Goal: Task Accomplishment & Management: Complete application form

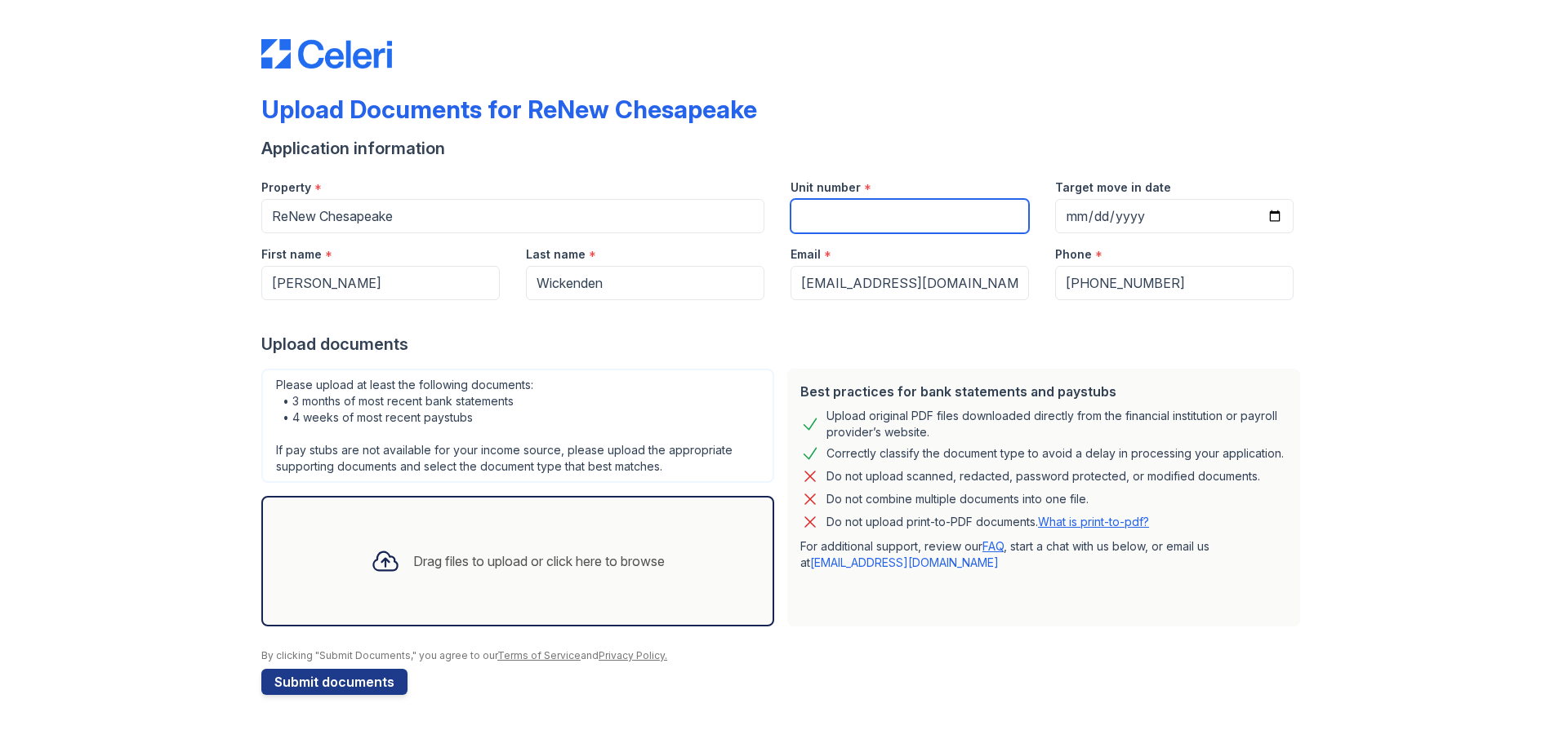
click at [873, 217] on input "Unit number" at bounding box center [909, 216] width 239 height 34
type input "212-D"
click at [427, 552] on div "Drag files to upload or click here to browse" at bounding box center [539, 561] width 252 height 20
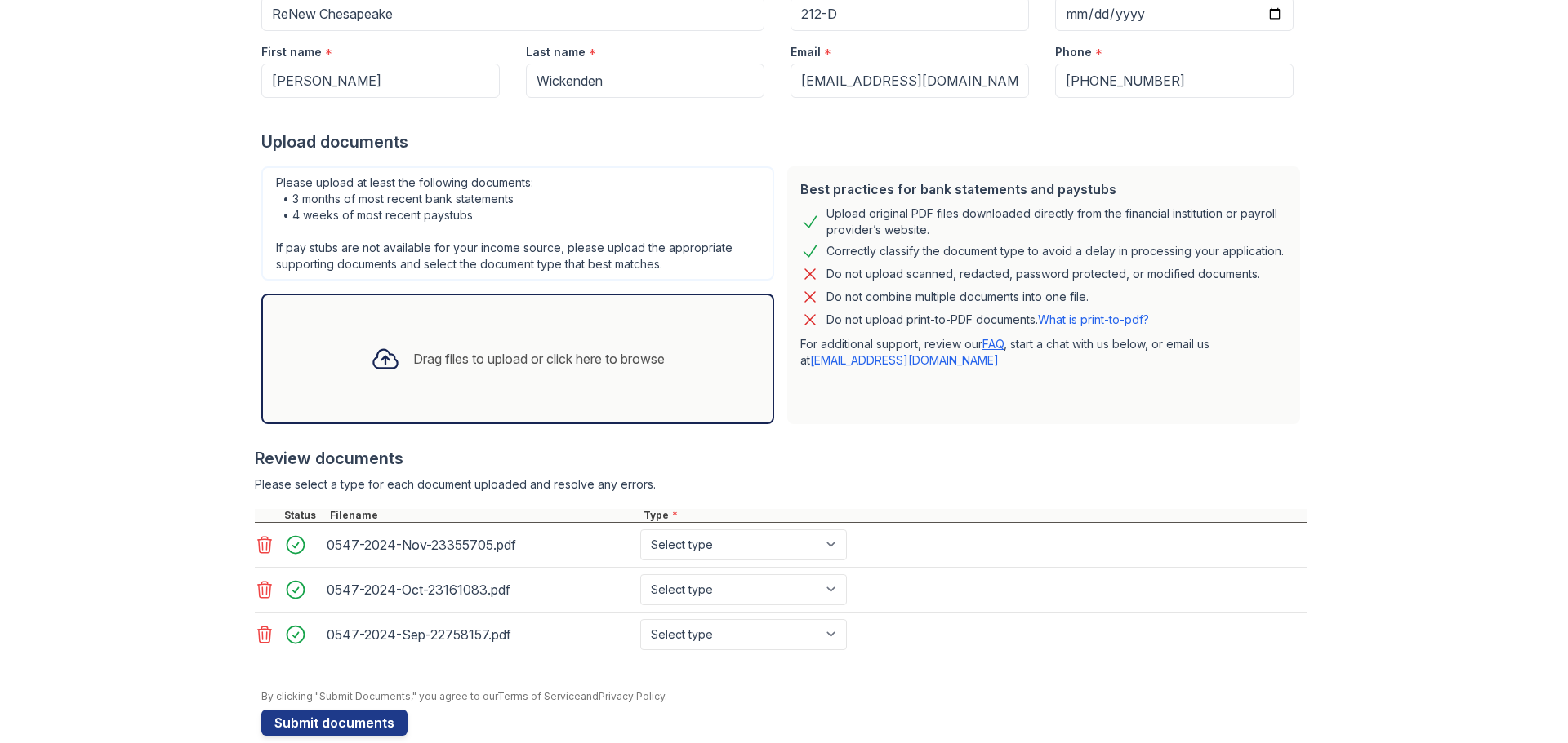
scroll to position [227, 0]
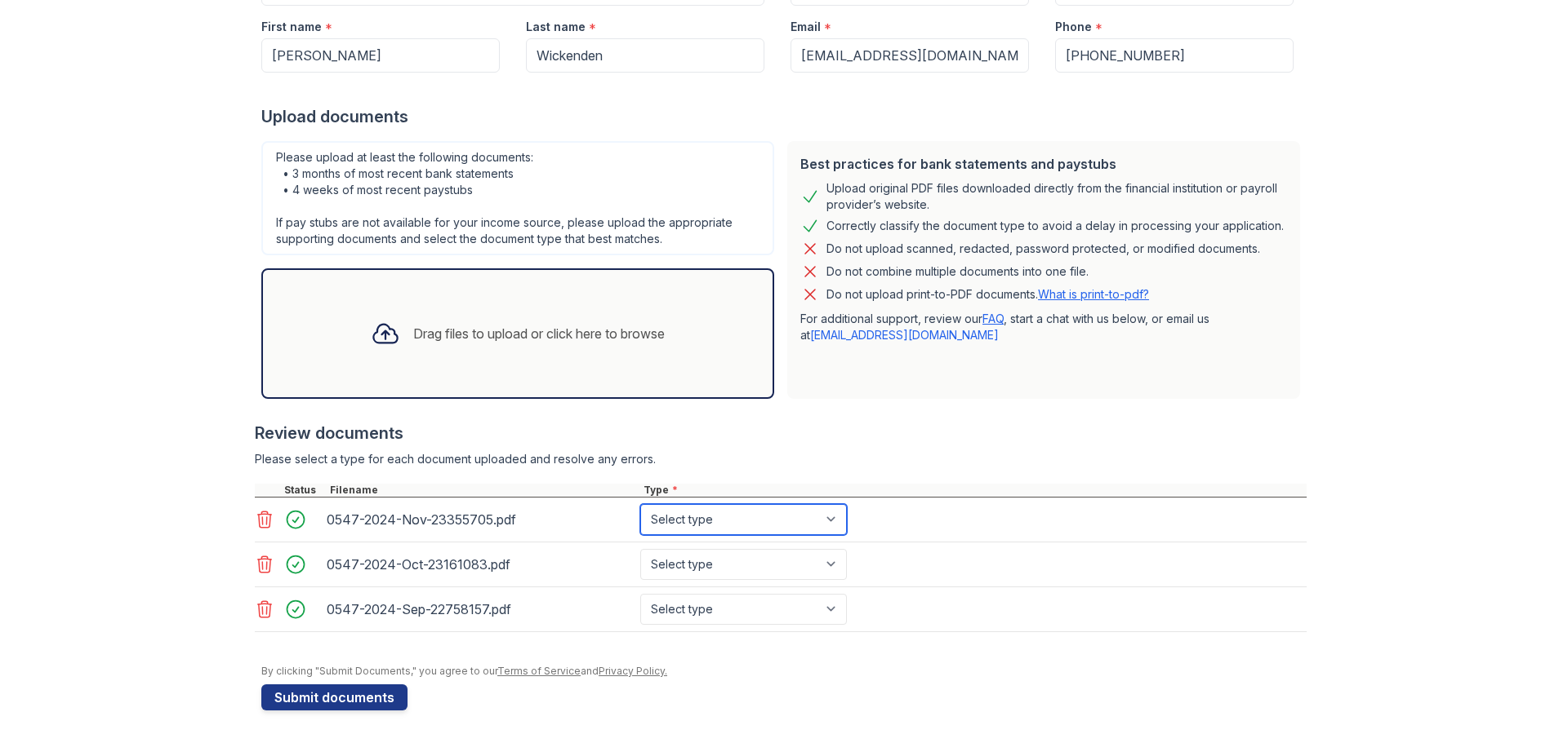
click at [811, 517] on select "Select type Paystub Bank Statement Offer Letter Tax Documents Benefit Award Let…" at bounding box center [742, 519] width 206 height 31
select select "bank_statement"
click at [640, 504] on select "Select type Paystub Bank Statement Offer Letter Tax Documents Benefit Award Let…" at bounding box center [742, 519] width 206 height 31
click at [756, 556] on select "Select type Paystub Bank Statement Offer Letter Tax Documents Benefit Award Let…" at bounding box center [742, 564] width 206 height 31
select select "bank_statement"
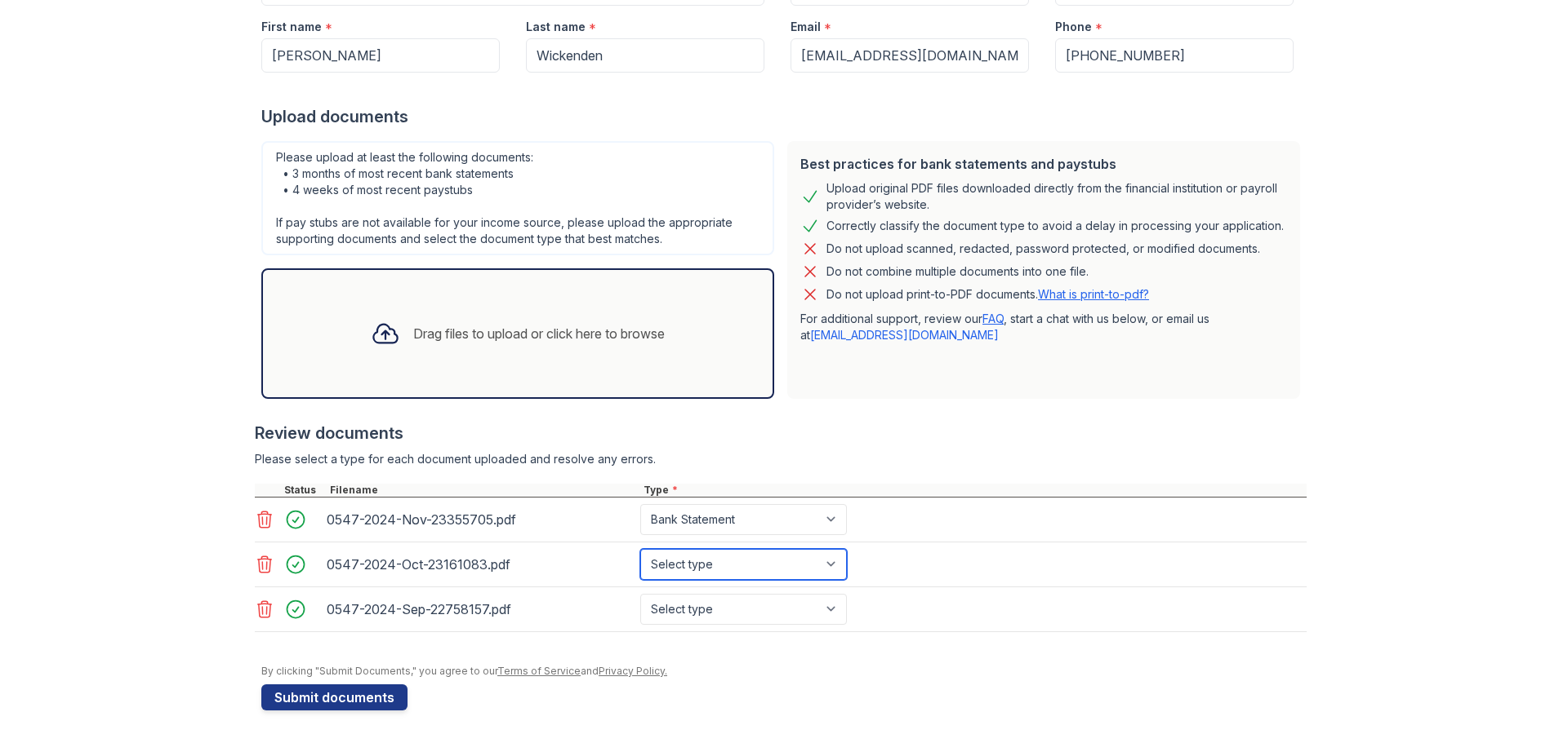
click at [640, 549] on select "Select type Paystub Bank Statement Offer Letter Tax Documents Benefit Award Let…" at bounding box center [742, 564] width 206 height 31
click at [702, 605] on select "Select type Paystub Bank Statement Offer Letter Tax Documents Benefit Award Let…" at bounding box center [742, 609] width 206 height 31
select select "bank_statement"
click at [640, 594] on select "Select type Paystub Bank Statement Offer Letter Tax Documents Benefit Award Let…" at bounding box center [742, 609] width 206 height 31
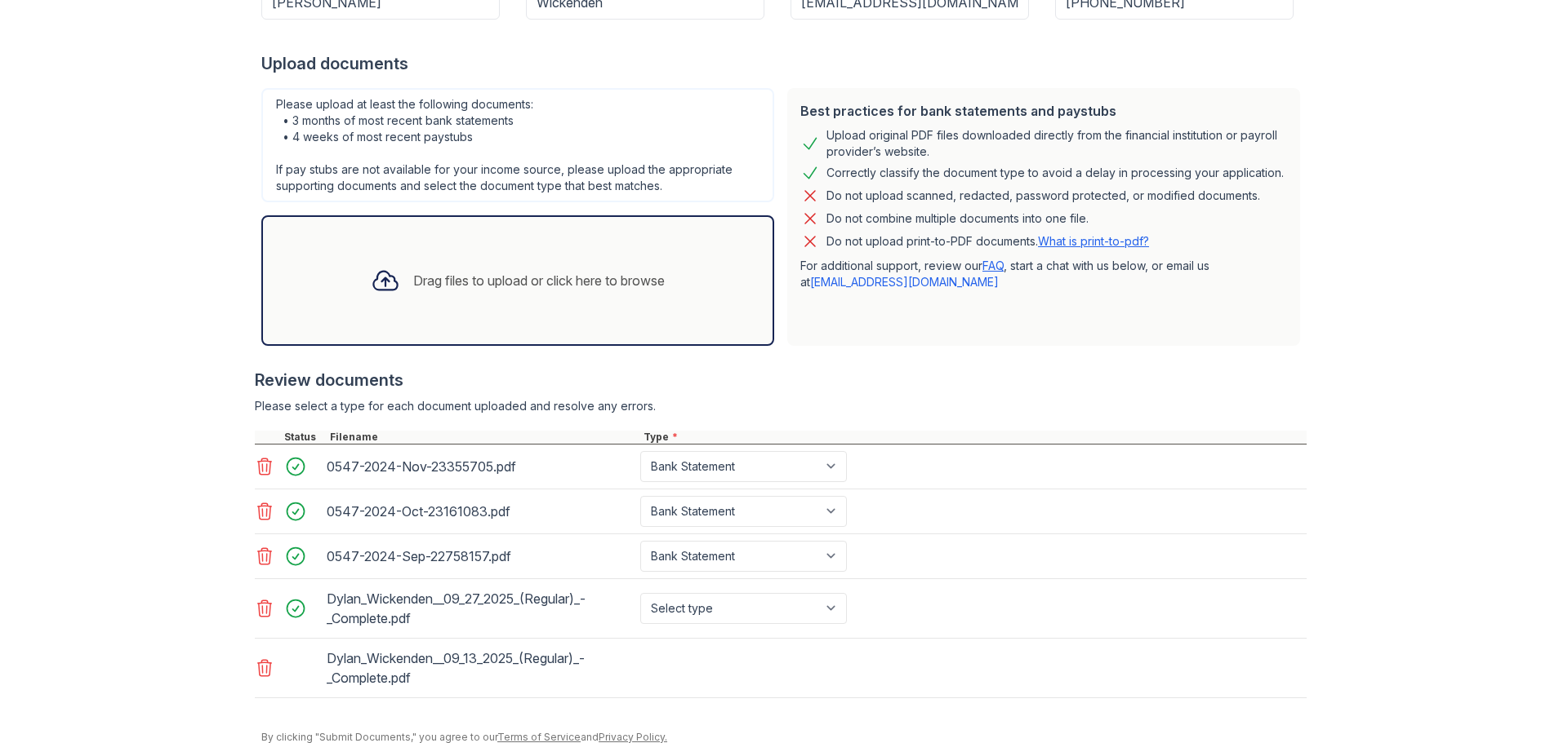
scroll to position [347, 0]
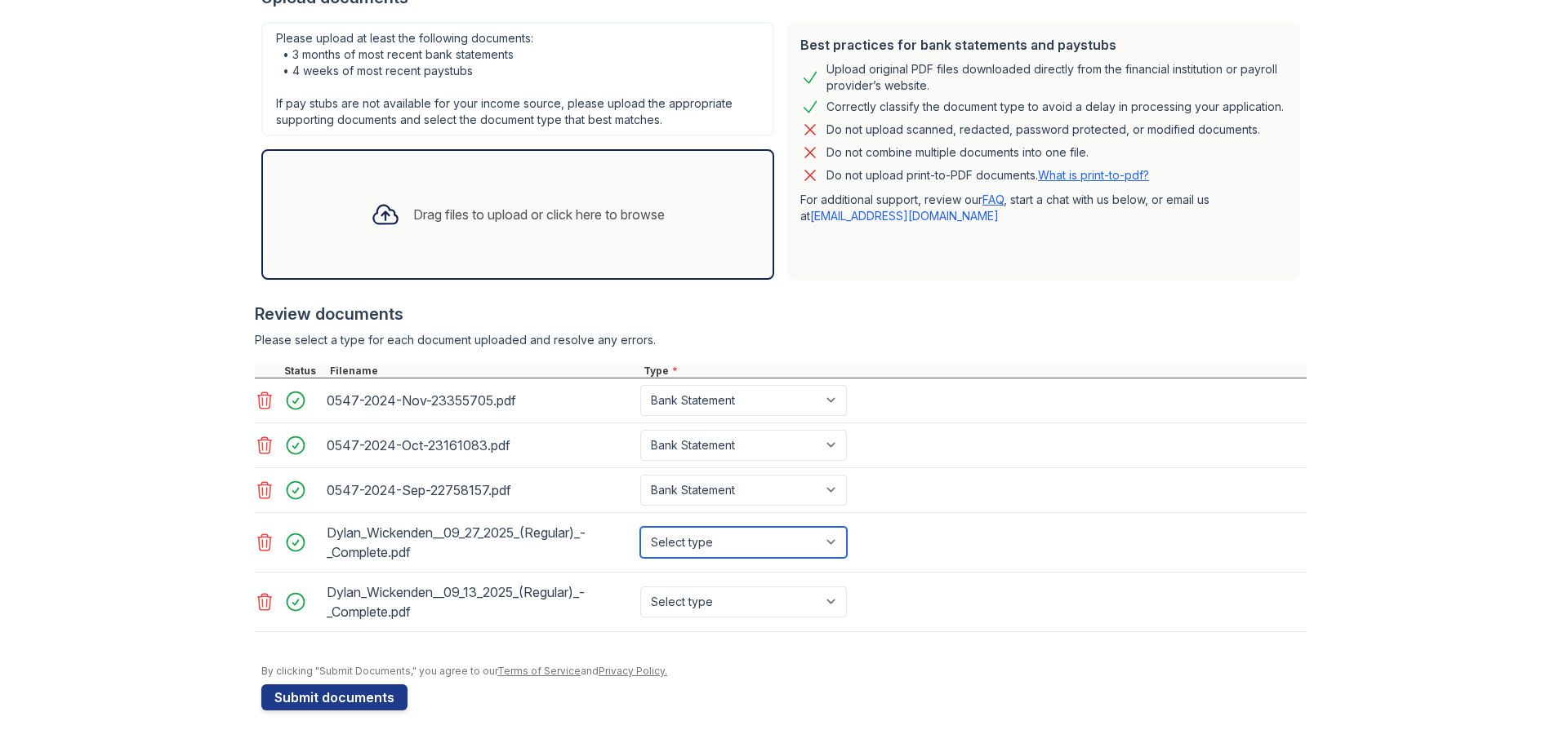
click at [812, 543] on select "Select type Paystub Bank Statement Offer Letter Tax Documents Benefit Award Let…" at bounding box center [742, 542] width 206 height 31
select select "paystub"
click at [640, 527] on select "Select type Paystub Bank Statement Offer Letter Tax Documents Benefit Award Let…" at bounding box center [742, 542] width 206 height 31
click at [775, 605] on select "Select type Paystub Bank Statement Offer Letter Tax Documents Benefit Award Let…" at bounding box center [742, 601] width 206 height 31
select select "paystub"
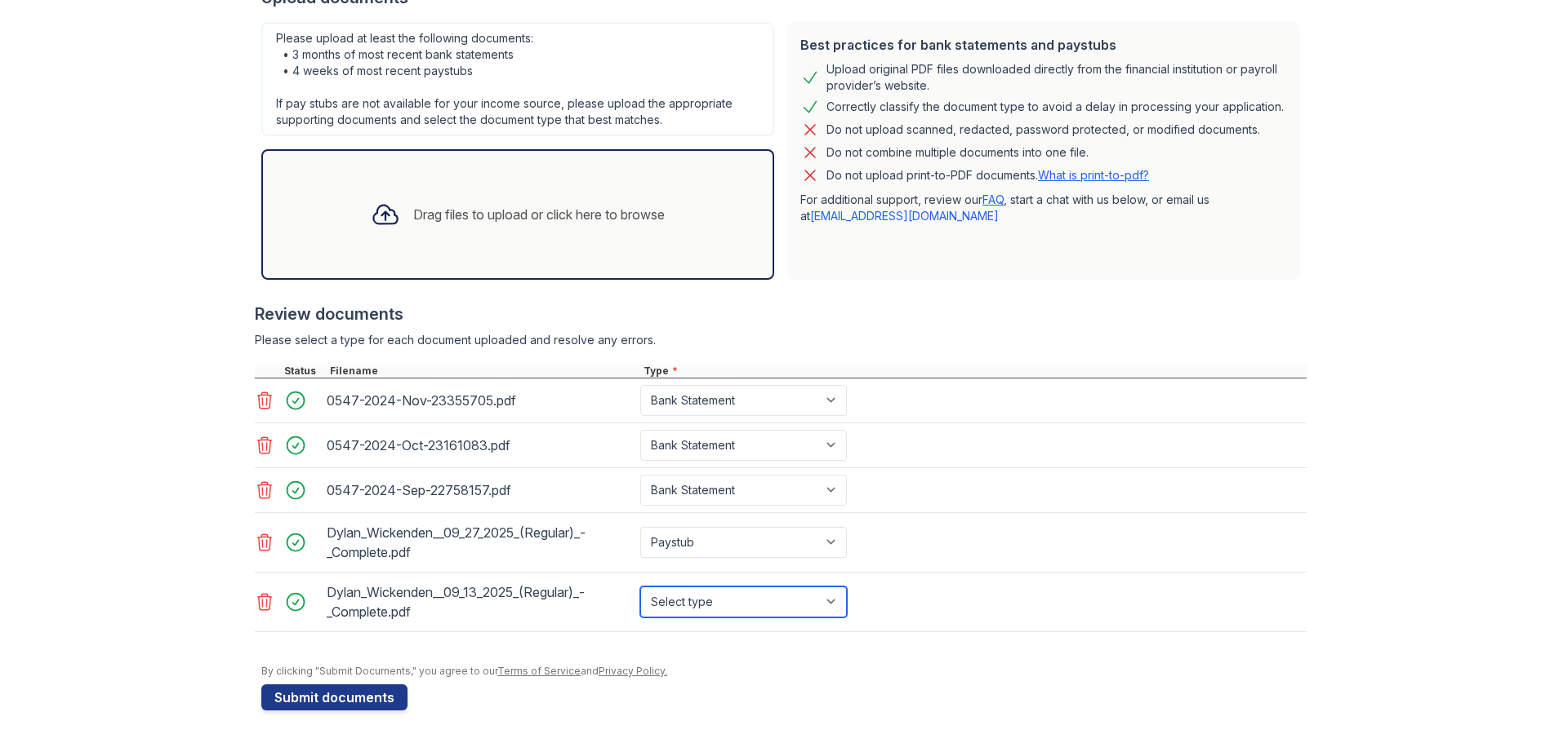
click at [640, 586] on select "Select type Paystub Bank Statement Offer Letter Tax Documents Benefit Award Let…" at bounding box center [742, 601] width 206 height 31
click at [284, 696] on button "Submit documents" at bounding box center [334, 697] width 146 height 26
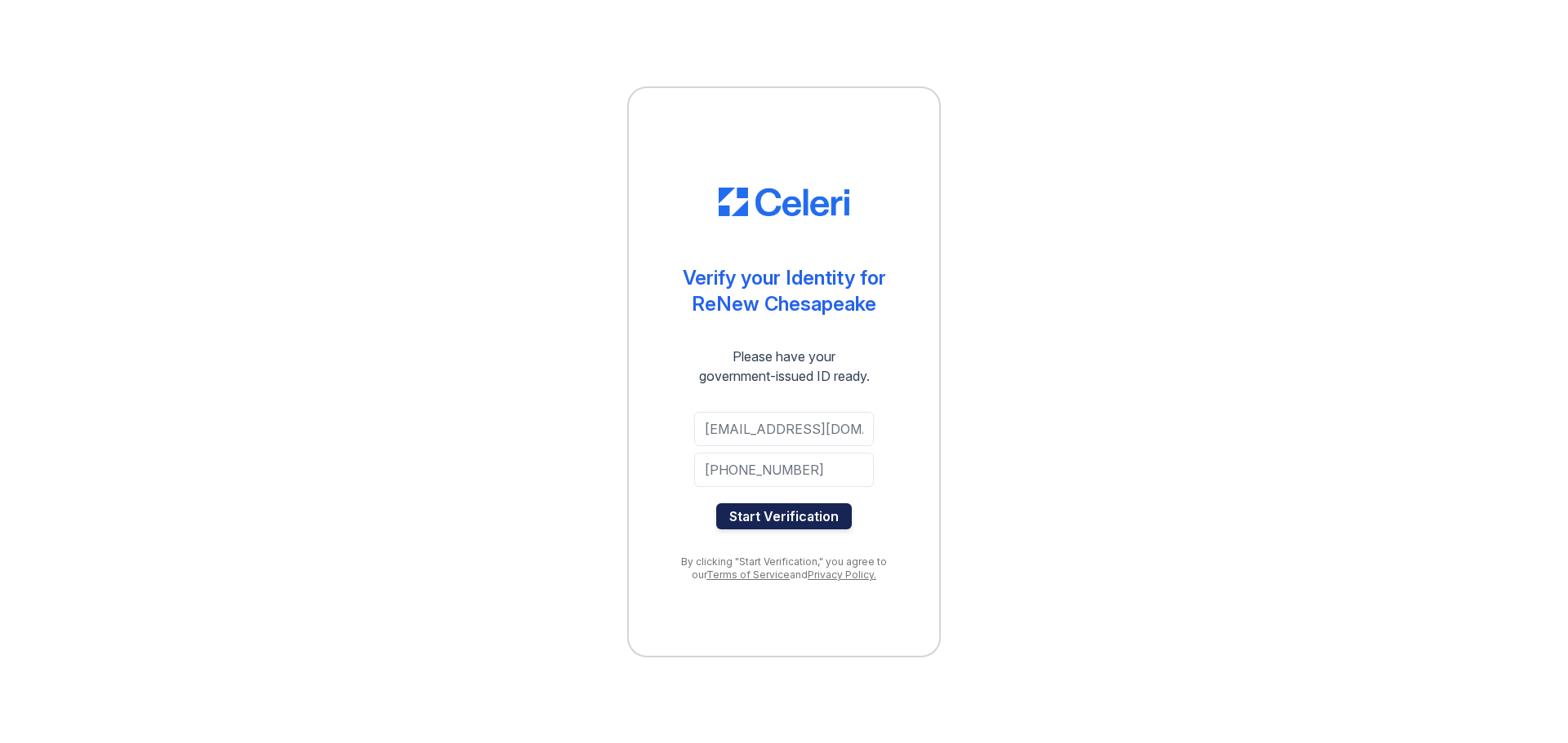
click at [782, 507] on button "Start Verification" at bounding box center [784, 516] width 135 height 26
